Goal: Information Seeking & Learning: Learn about a topic

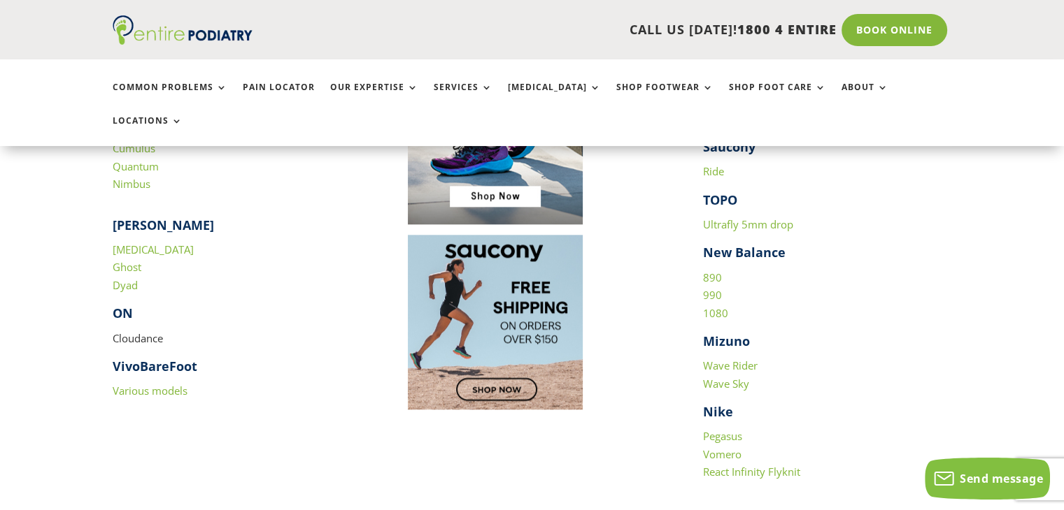
scroll to position [1515, 0]
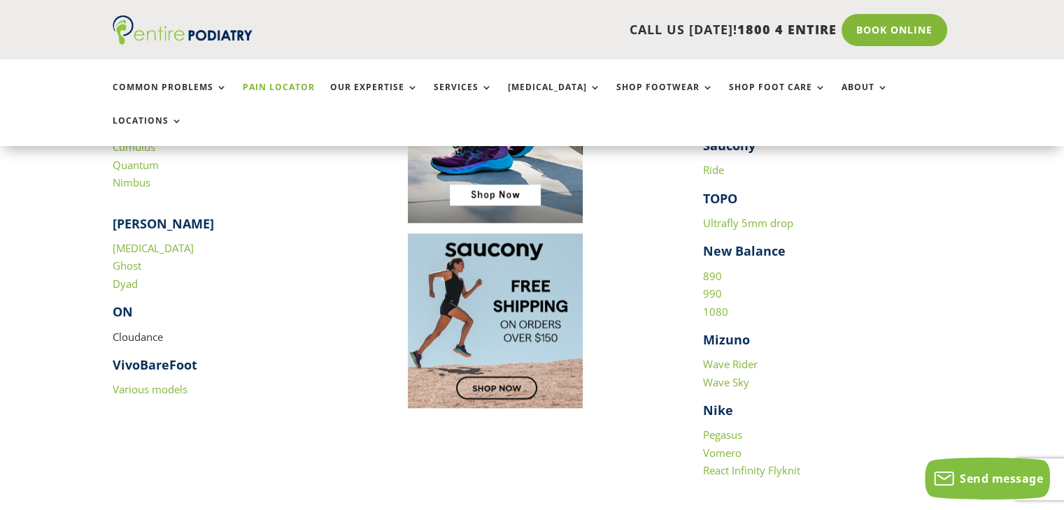
click at [282, 87] on link "Pain Locator" at bounding box center [279, 98] width 72 height 30
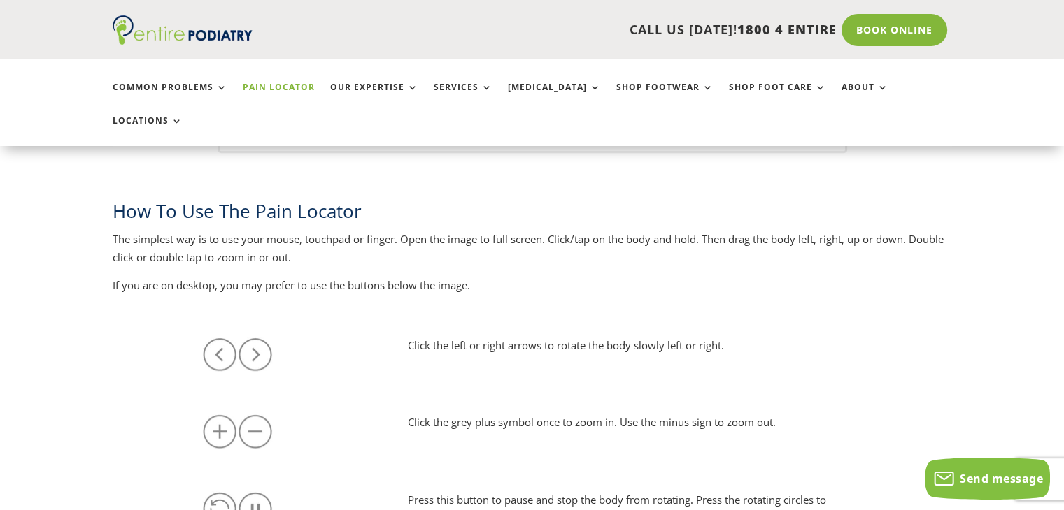
scroll to position [563, 0]
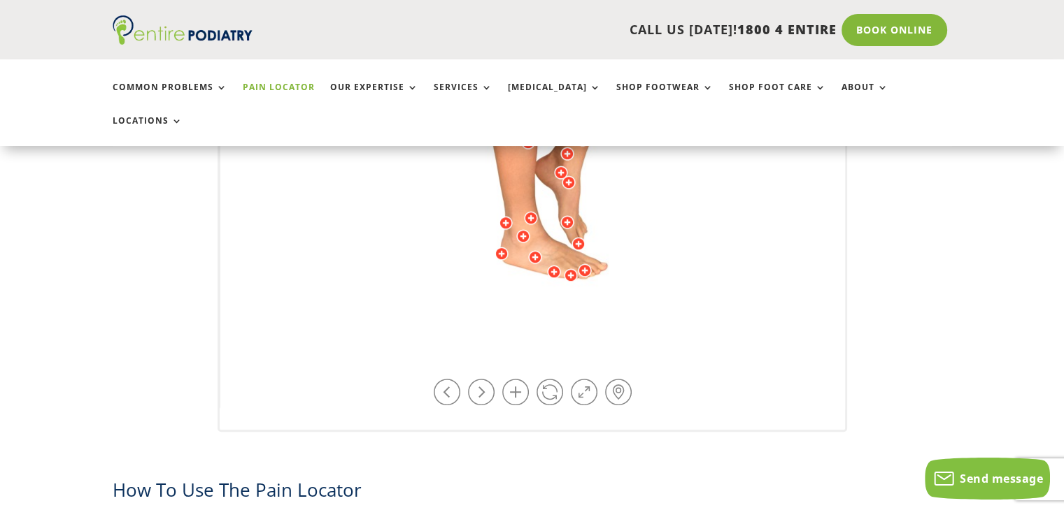
click at [524, 217] on img at bounding box center [533, 62] width 386 height 559
click at [501, 247] on div at bounding box center [501, 254] width 14 height 14
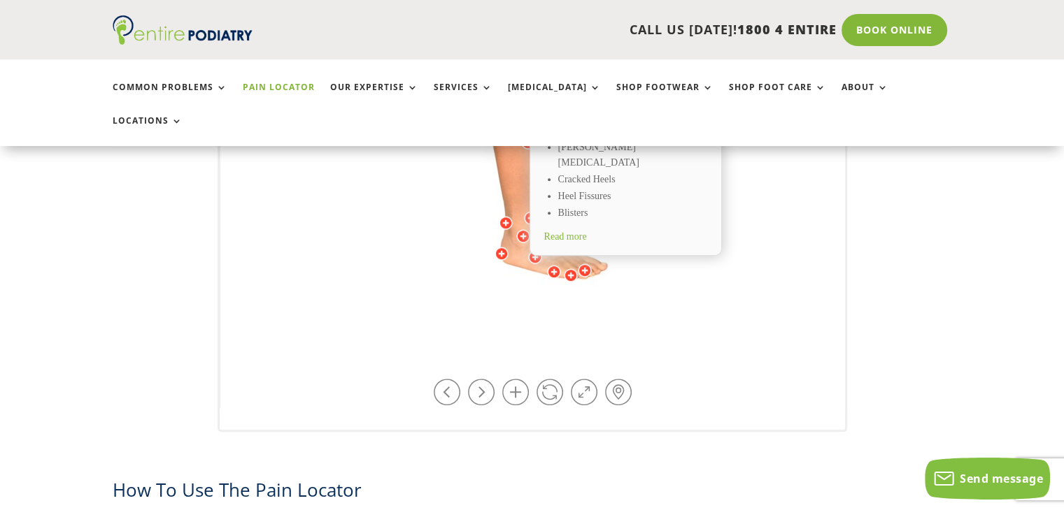
click at [506, 216] on div at bounding box center [506, 223] width 14 height 14
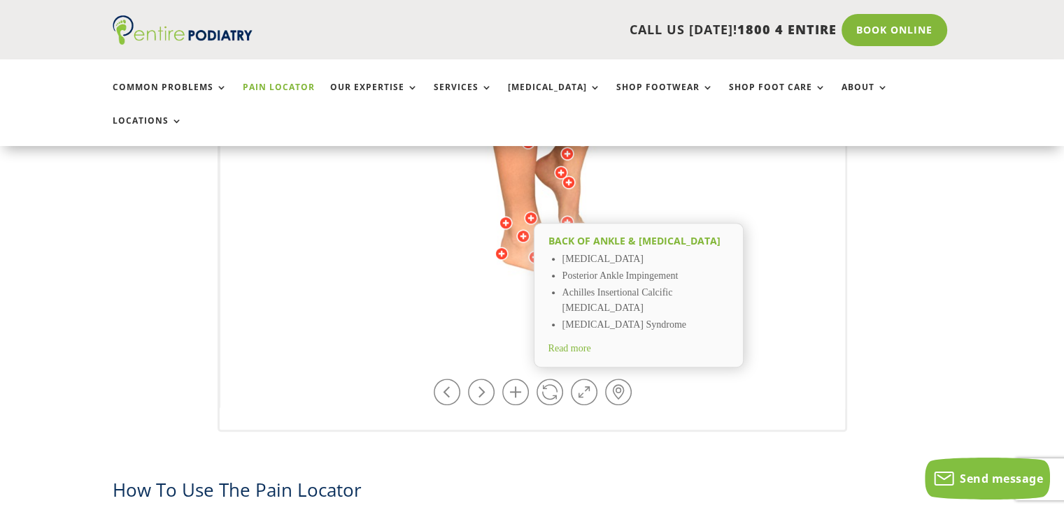
click at [501, 247] on div at bounding box center [501, 254] width 14 height 14
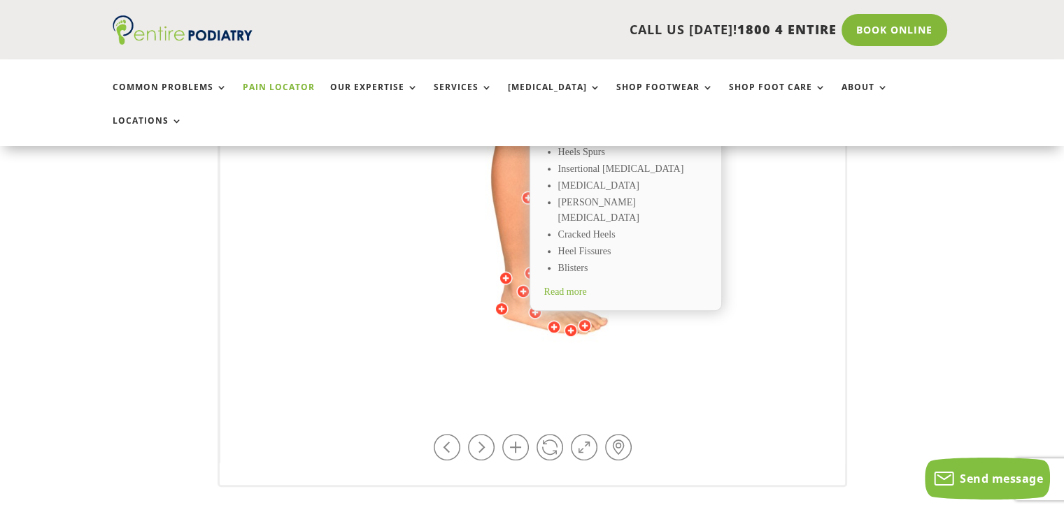
scroll to position [453, 0]
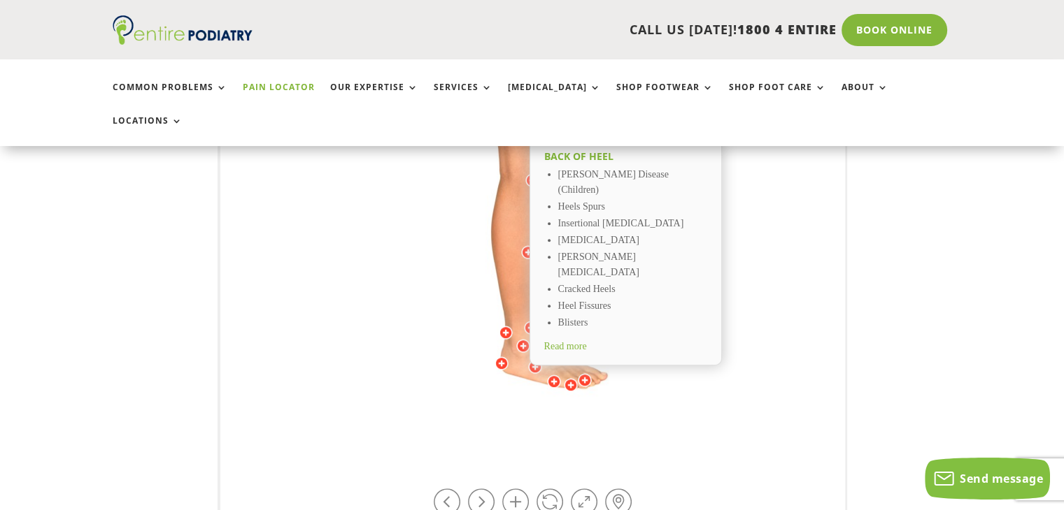
click at [523, 339] on div at bounding box center [523, 346] width 14 height 14
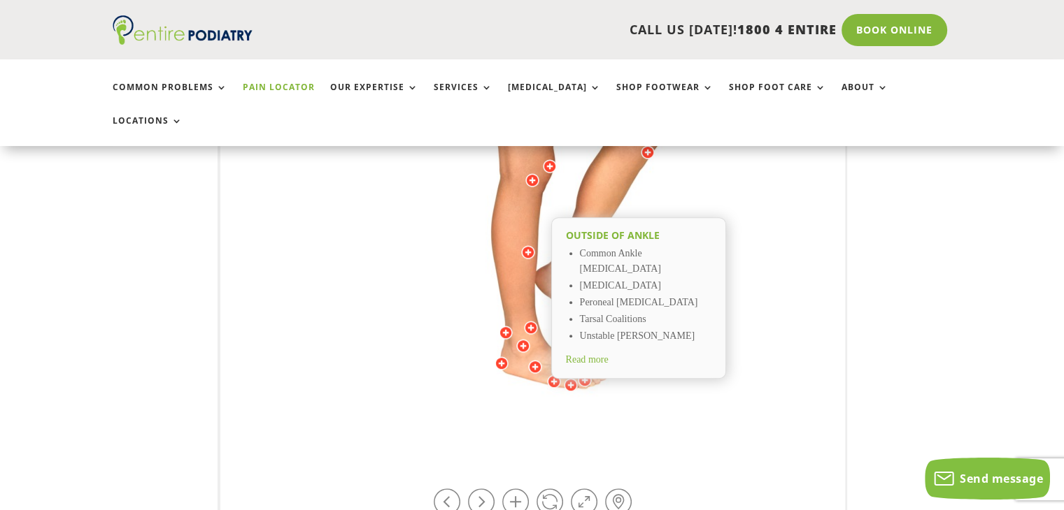
click at [531, 360] on div at bounding box center [535, 367] width 14 height 14
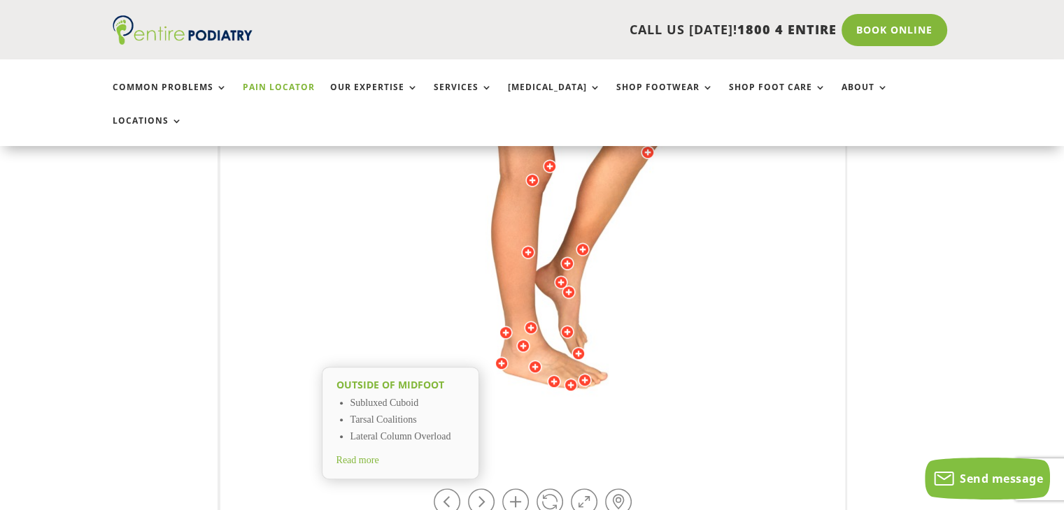
click at [553, 375] on div at bounding box center [554, 382] width 14 height 14
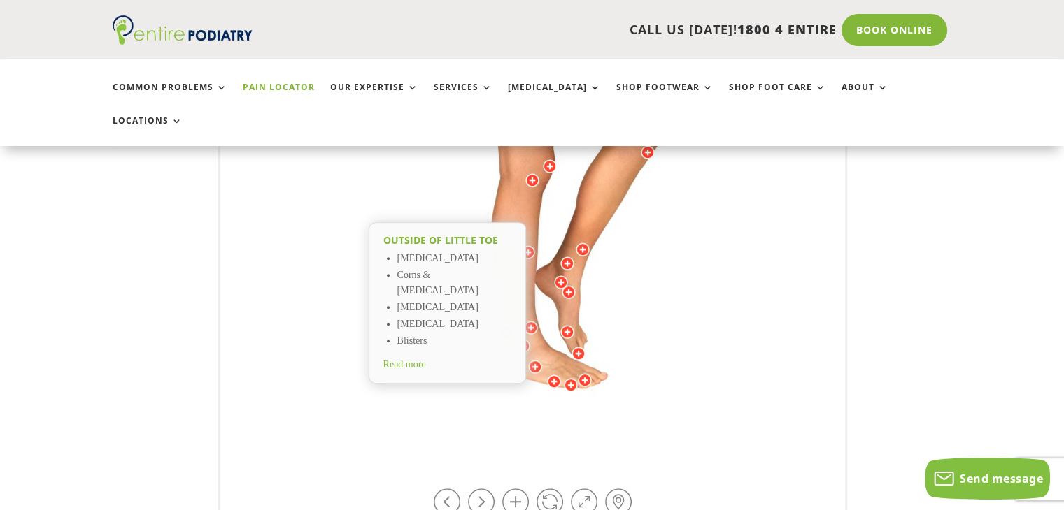
click at [515, 350] on img at bounding box center [533, 172] width 386 height 559
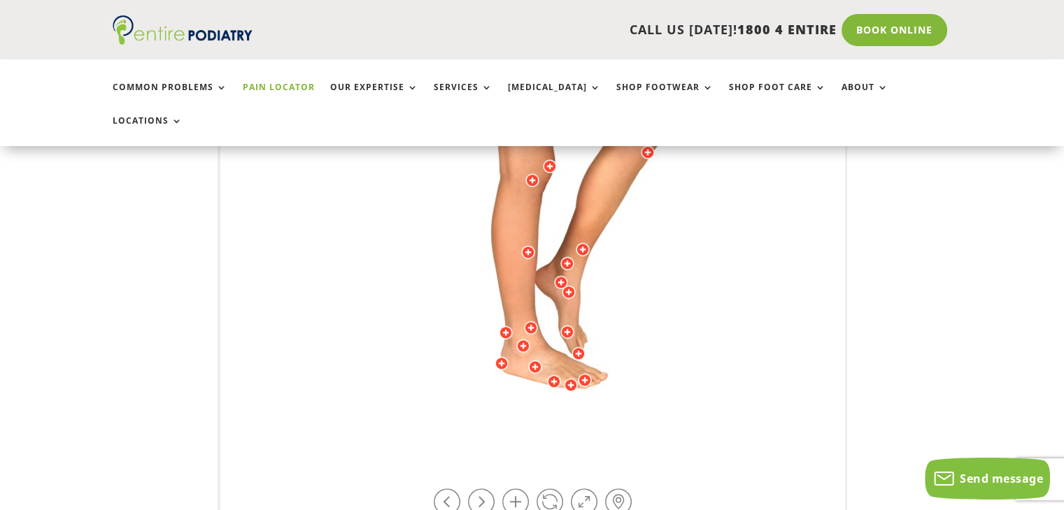
click at [501, 357] on div at bounding box center [501, 364] width 14 height 14
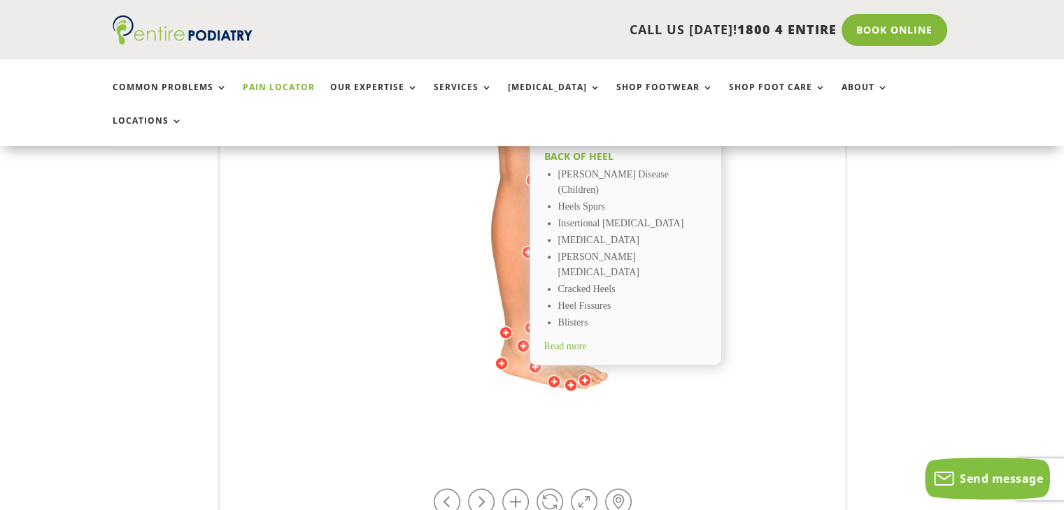
click at [573, 302] on div "Back of Heel Severs Disease (Children) Heels Spurs Insertional Achilles Tendino…" at bounding box center [625, 251] width 192 height 227
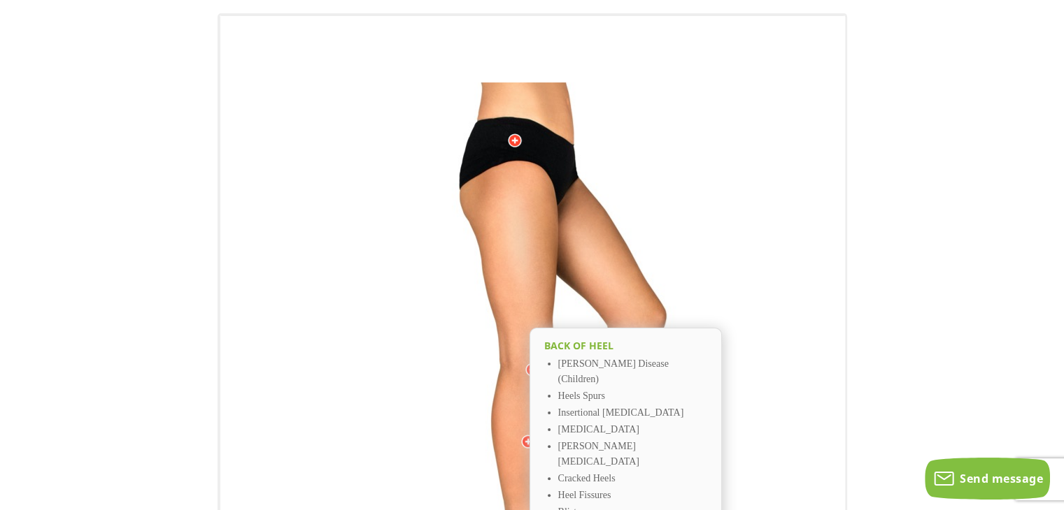
scroll to position [0, 0]
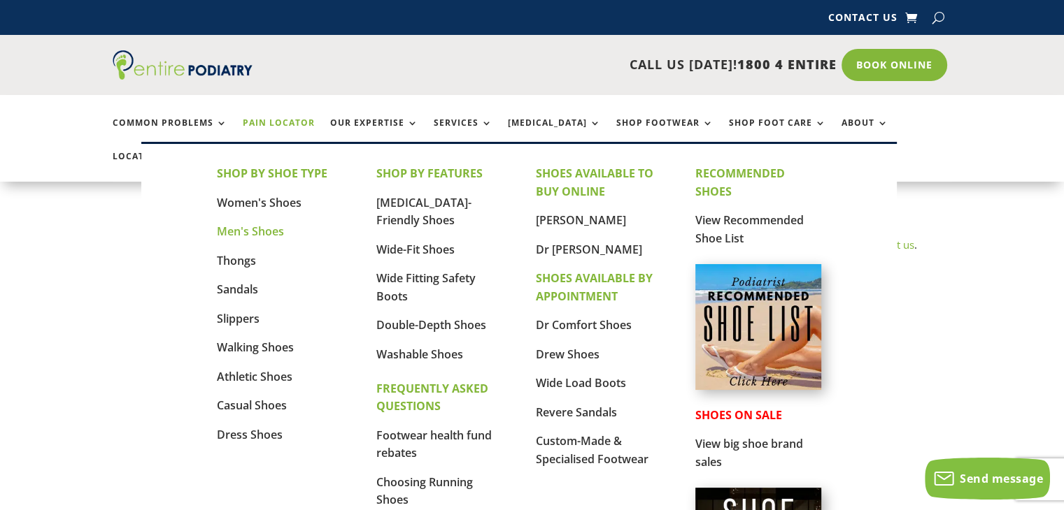
click at [275, 233] on link "Men's Shoes" at bounding box center [250, 231] width 67 height 15
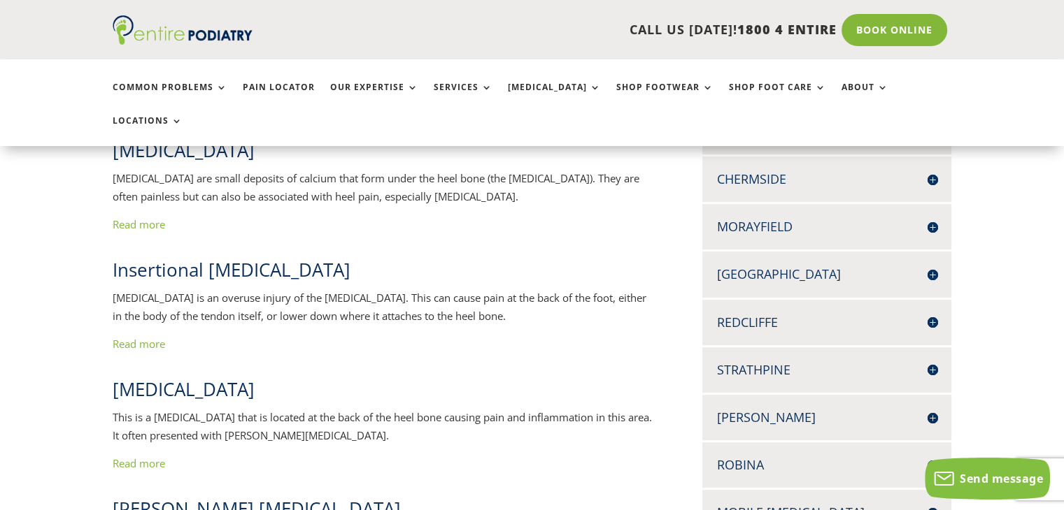
scroll to position [505, 0]
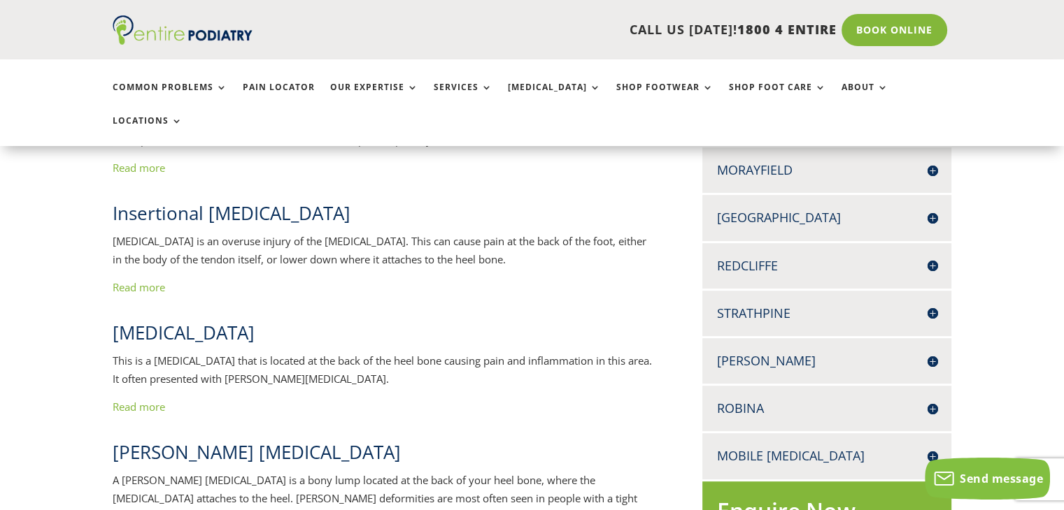
click at [159, 280] on link "Read more" at bounding box center [139, 287] width 52 height 14
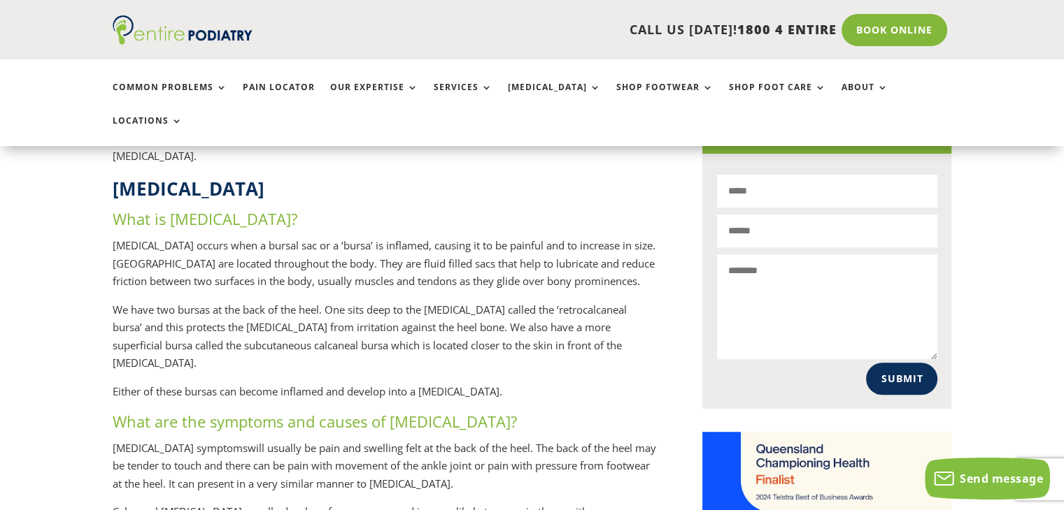
scroll to position [1063, 0]
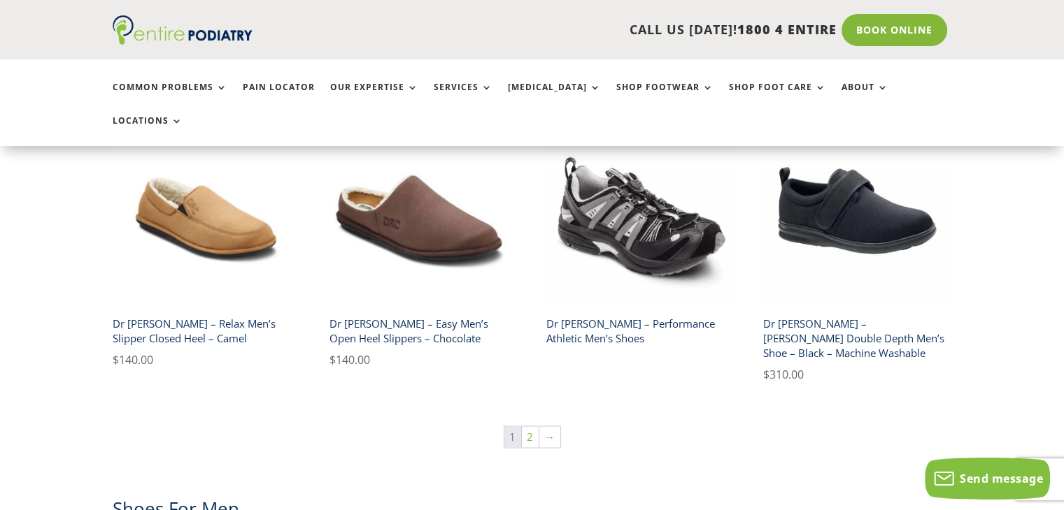
scroll to position [2356, 0]
click at [529, 426] on link "2" at bounding box center [530, 436] width 17 height 21
